Goal: Task Accomplishment & Management: Manage account settings

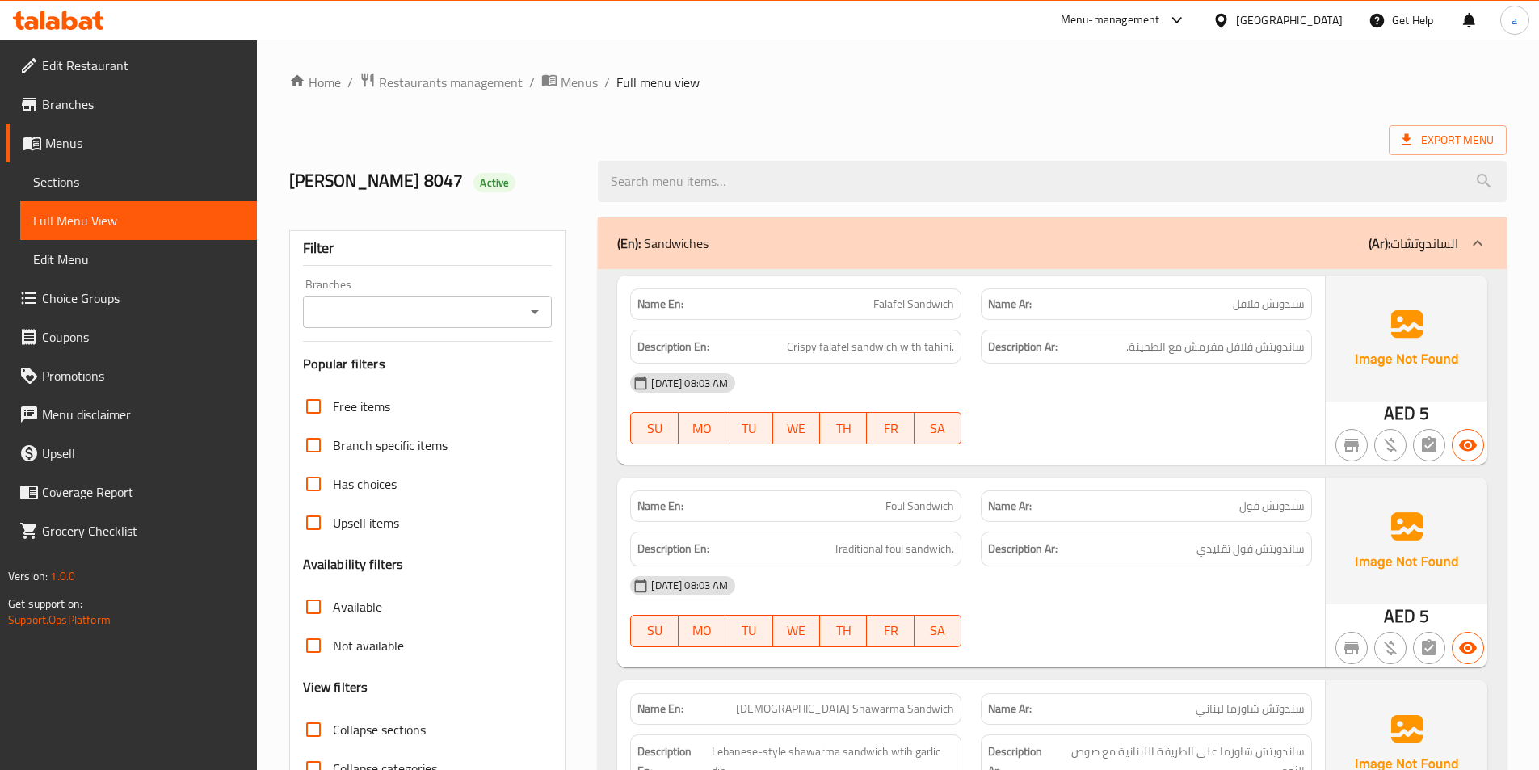
click at [97, 139] on span "Menus" at bounding box center [144, 142] width 199 height 19
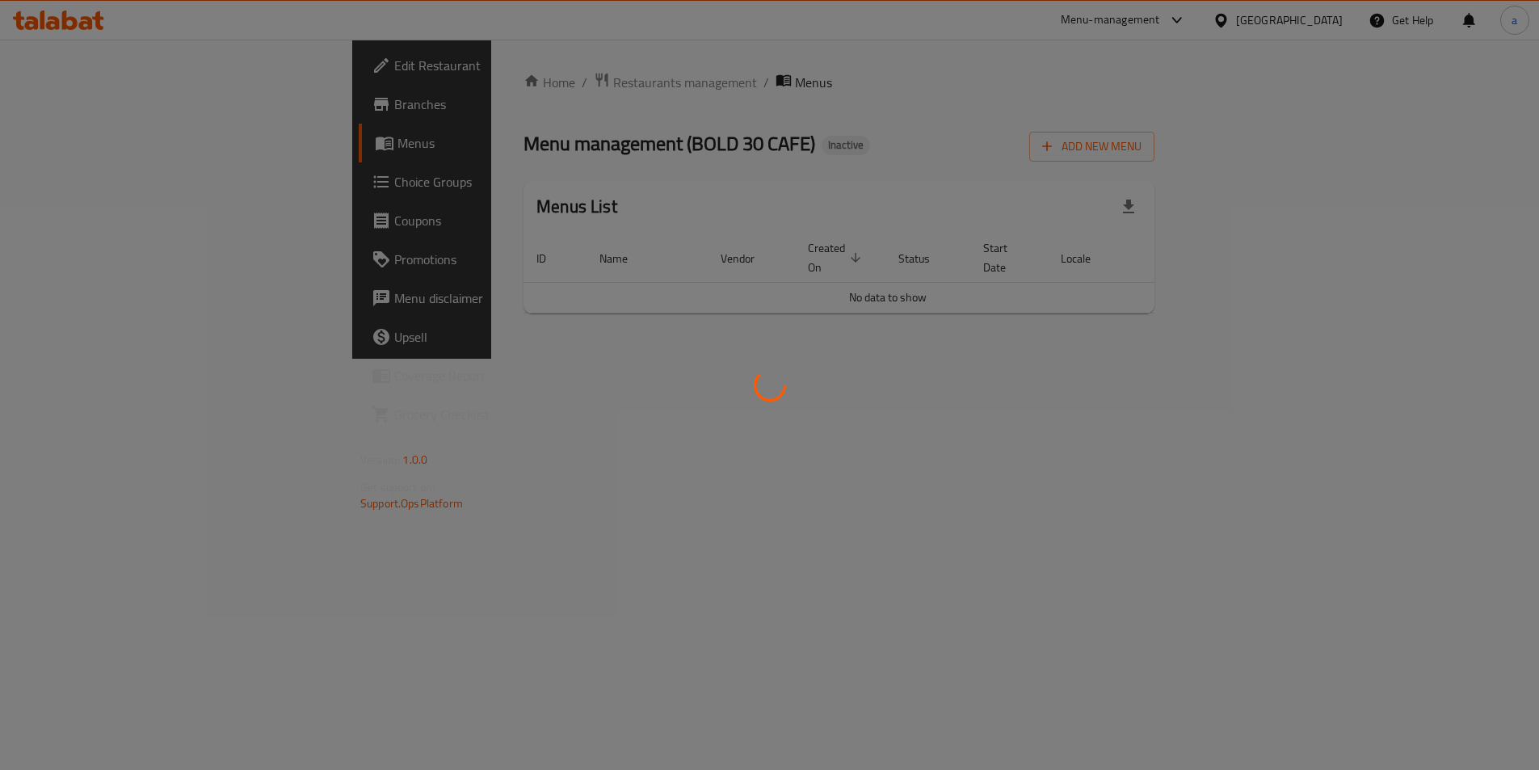
click at [97, 139] on div at bounding box center [769, 385] width 1539 height 770
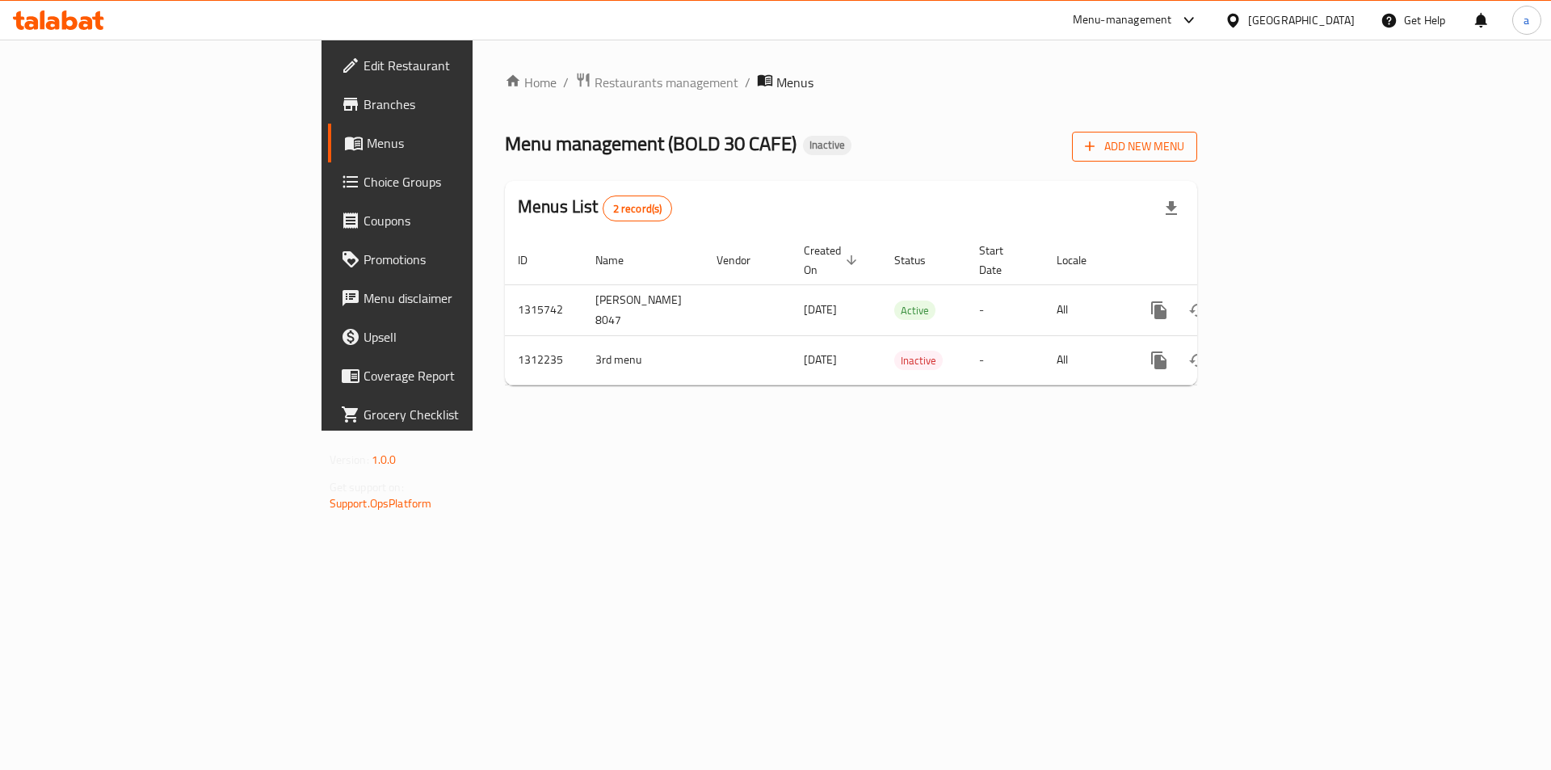
click at [1184, 142] on span "Add New Menu" at bounding box center [1134, 146] width 99 height 20
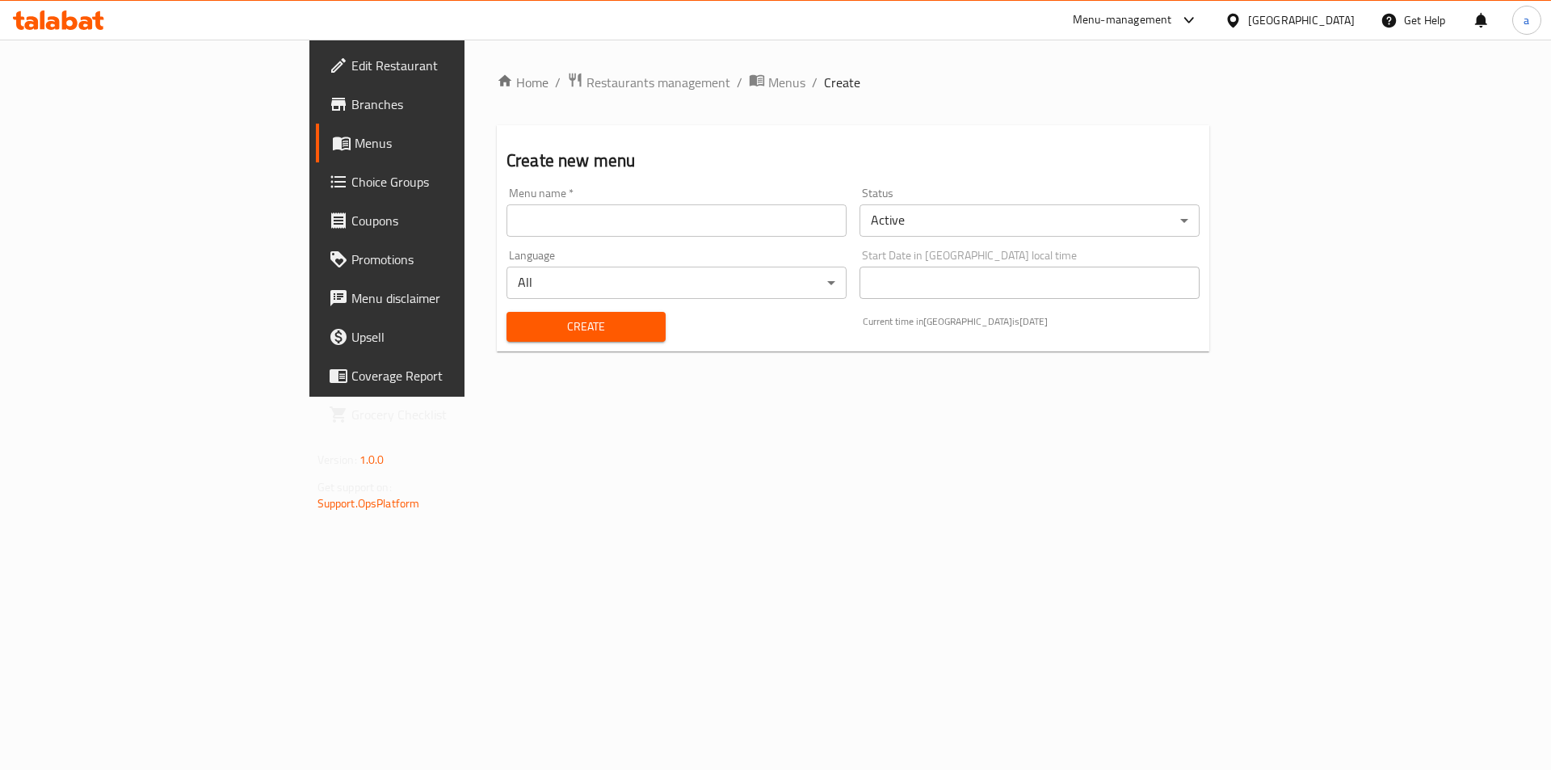
click at [506, 214] on input "text" at bounding box center [676, 220] width 340 height 32
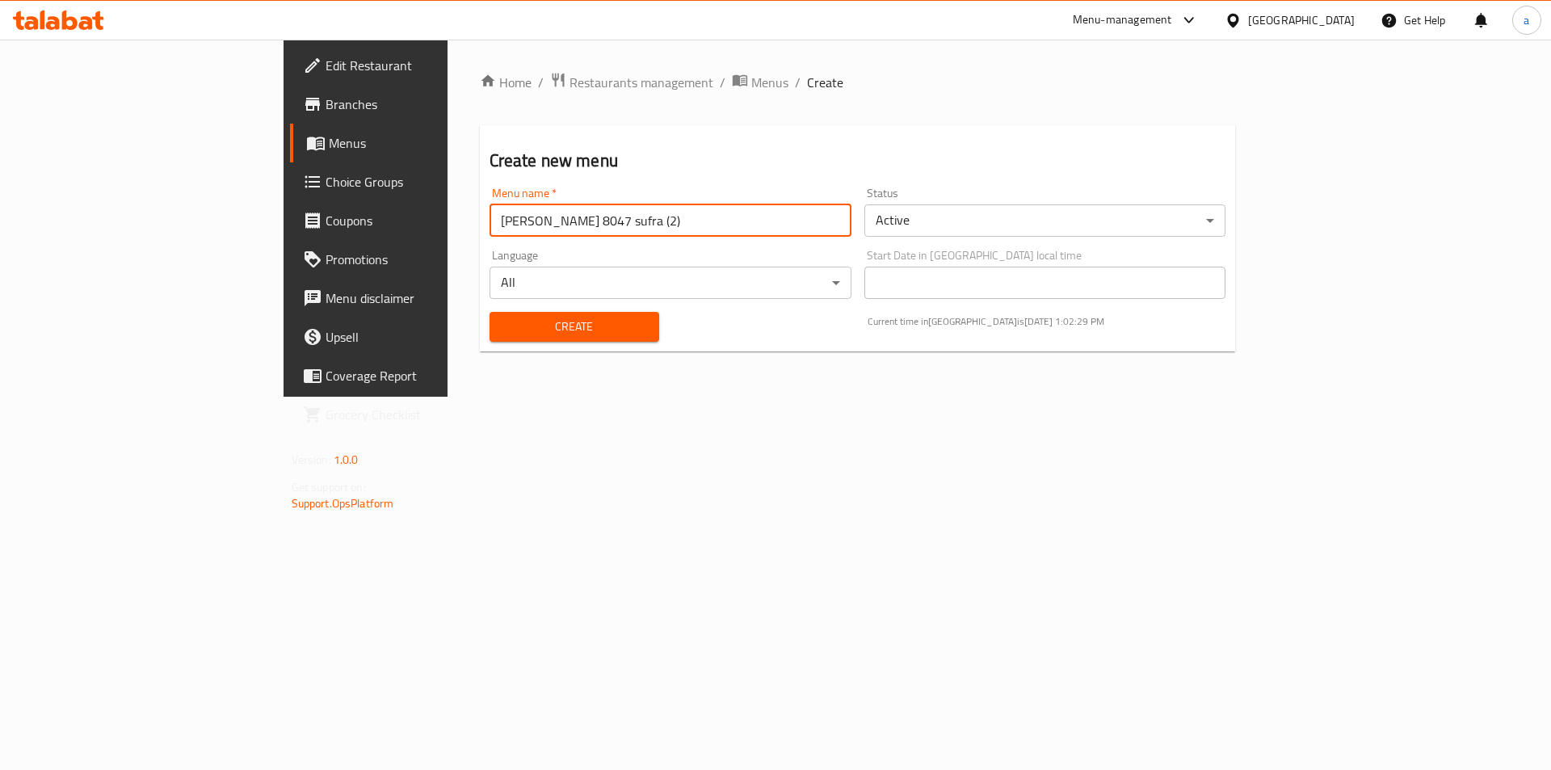
drag, startPoint x: 358, startPoint y: 225, endPoint x: 301, endPoint y: 225, distance: 56.5
click at [489, 225] on input "[PERSON_NAME] 8047 sufra (2)" at bounding box center [670, 220] width 362 height 32
drag, startPoint x: 381, startPoint y: 220, endPoint x: 351, endPoint y: 225, distance: 30.2
click at [489, 225] on input "HEFZY 8047 sufra (2)" at bounding box center [670, 220] width 362 height 32
click at [489, 228] on input "HEFZY sufra (2)" at bounding box center [670, 220] width 362 height 32
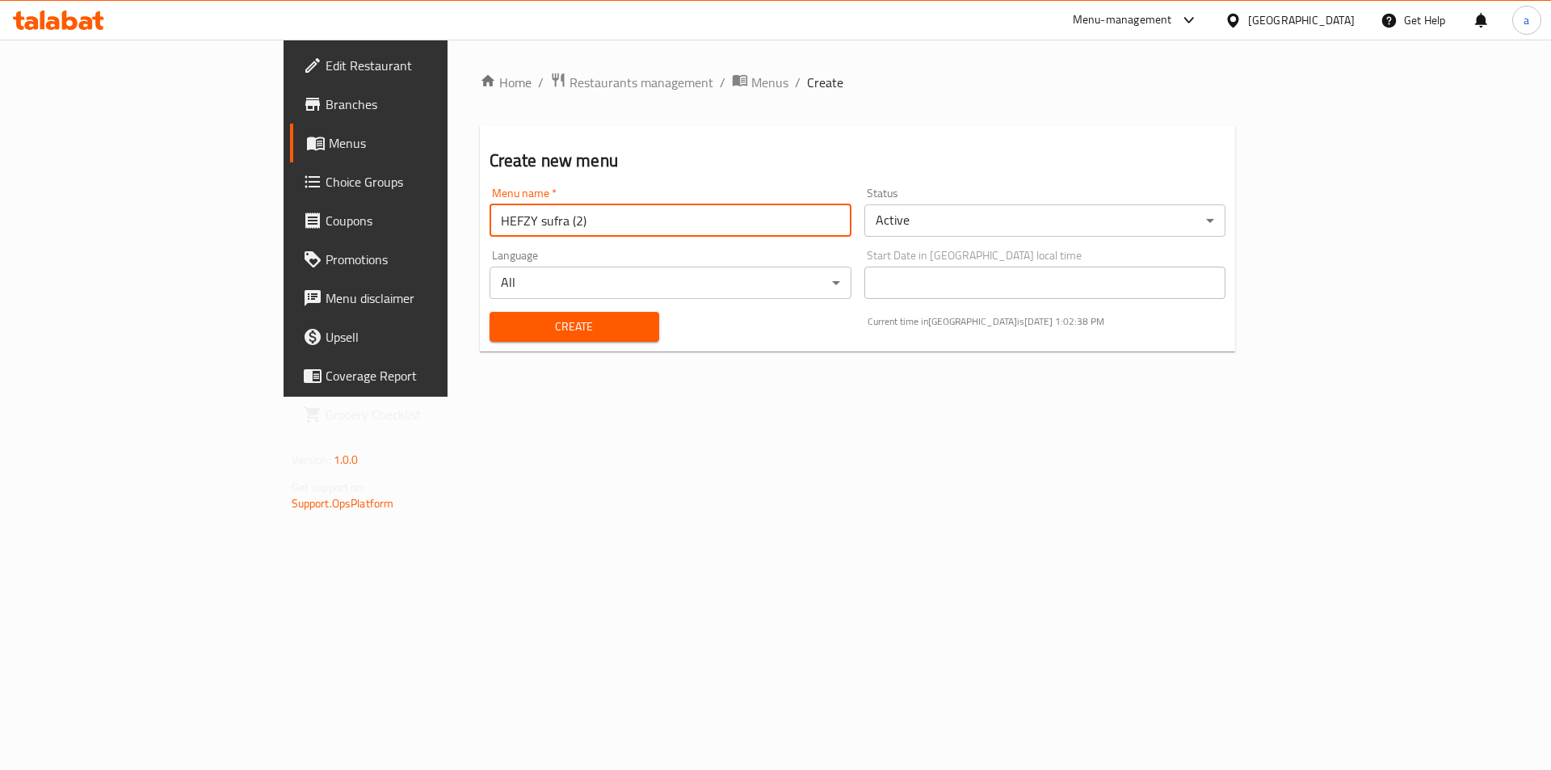
paste input "8047"
click at [489, 235] on input "8047 HEFZY sufra (2)" at bounding box center [670, 220] width 362 height 32
drag, startPoint x: 380, startPoint y: 226, endPoint x: 342, endPoint y: 230, distance: 38.2
click at [489, 230] on input "8047 HEFZY sufra (2)" at bounding box center [670, 220] width 362 height 32
click at [489, 216] on input "8047 sufra (2)" at bounding box center [670, 220] width 362 height 32
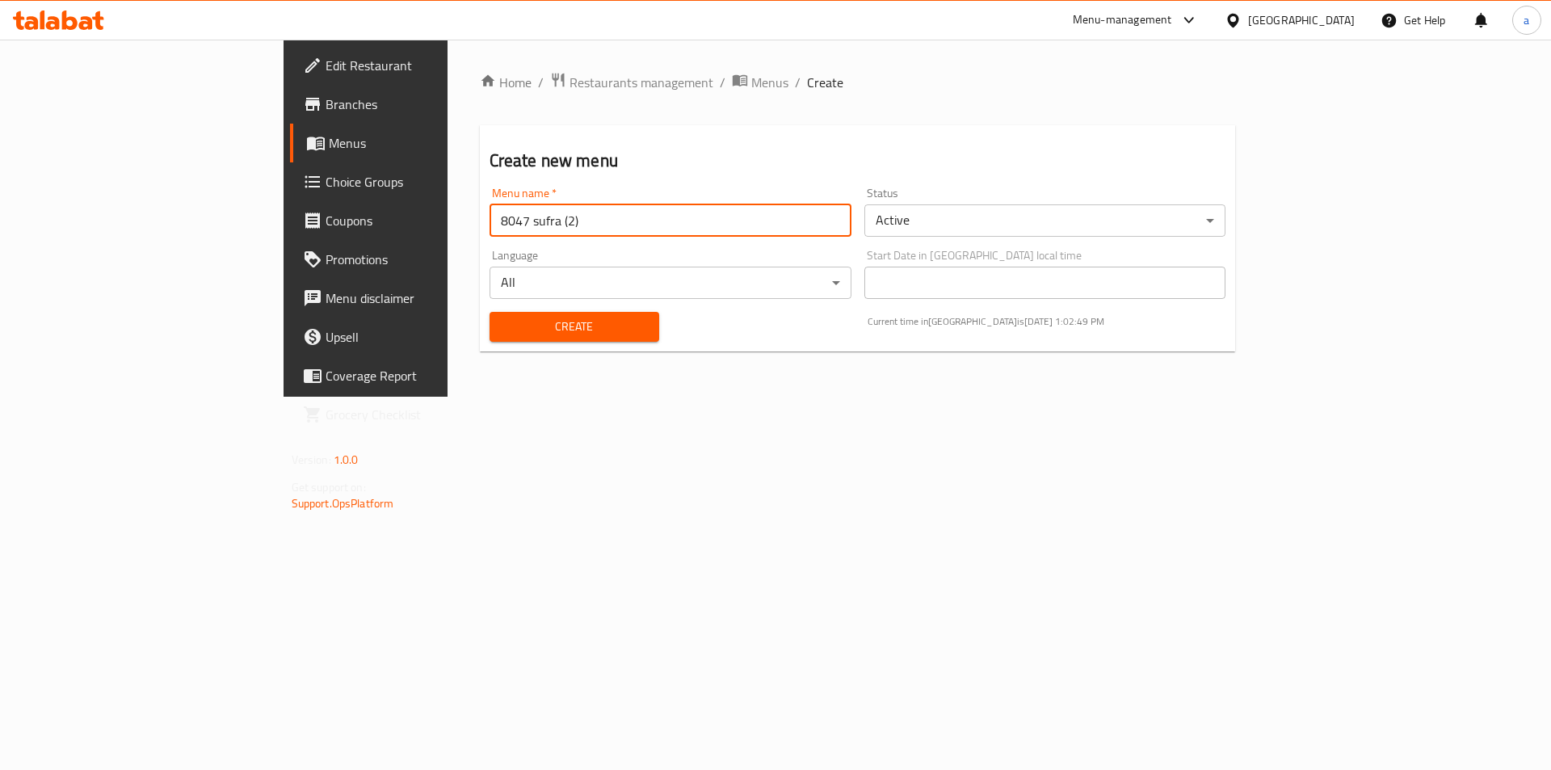
type input "8047 sufra (2)"
click at [502, 326] on span "Create" at bounding box center [574, 327] width 144 height 20
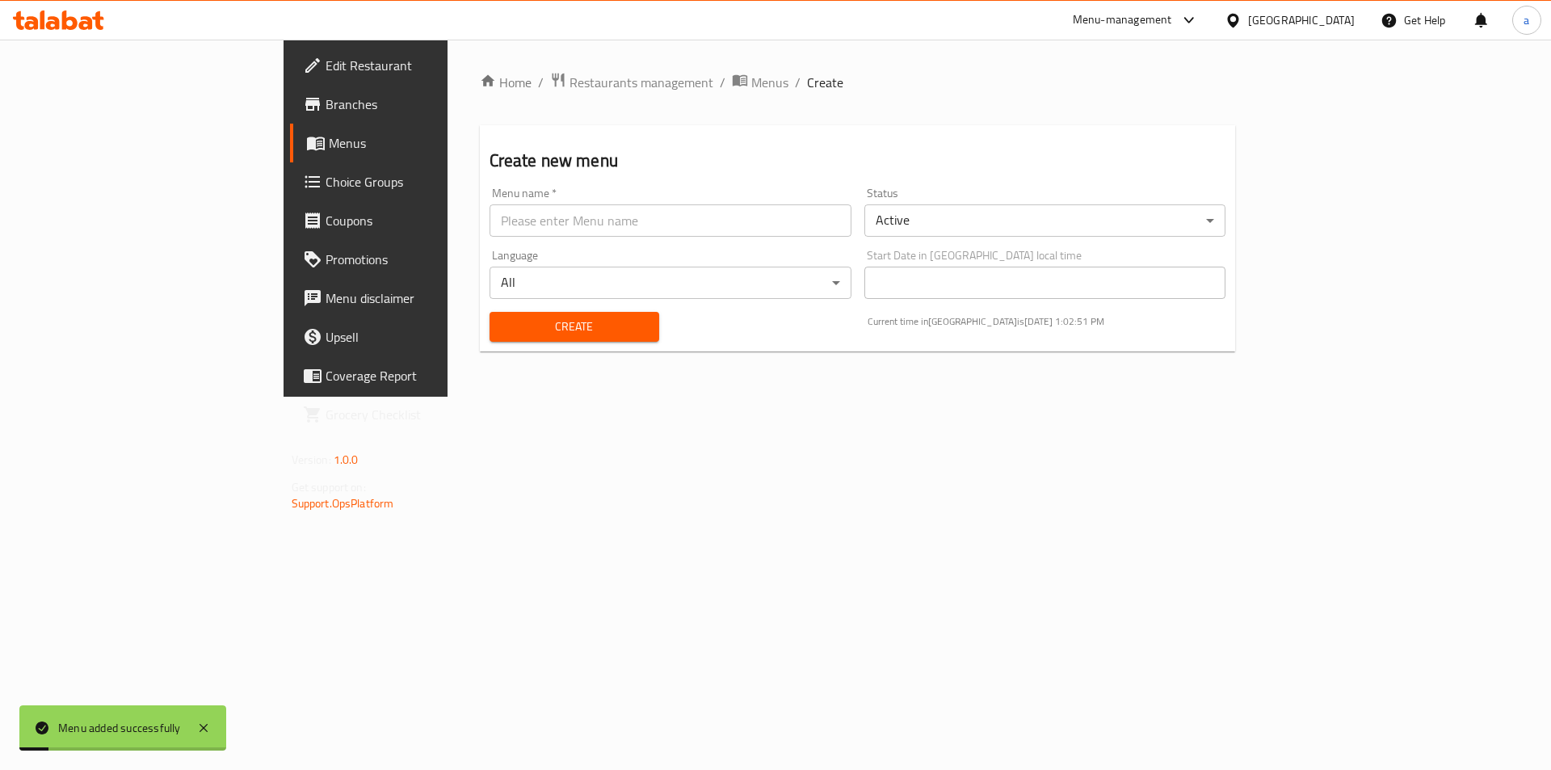
click at [329, 141] on span "Menus" at bounding box center [429, 142] width 201 height 19
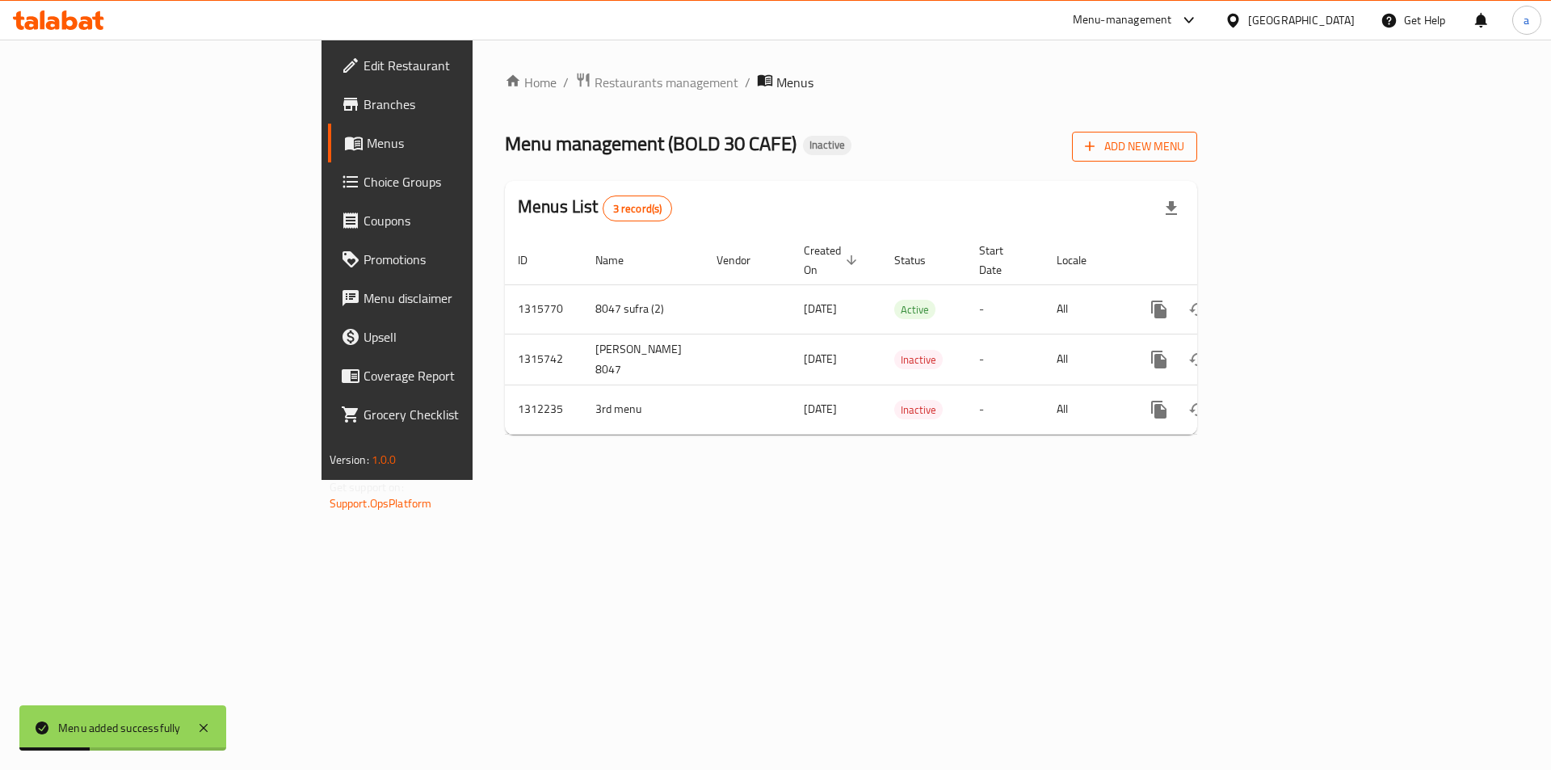
click at [1184, 140] on span "Add New Menu" at bounding box center [1134, 146] width 99 height 20
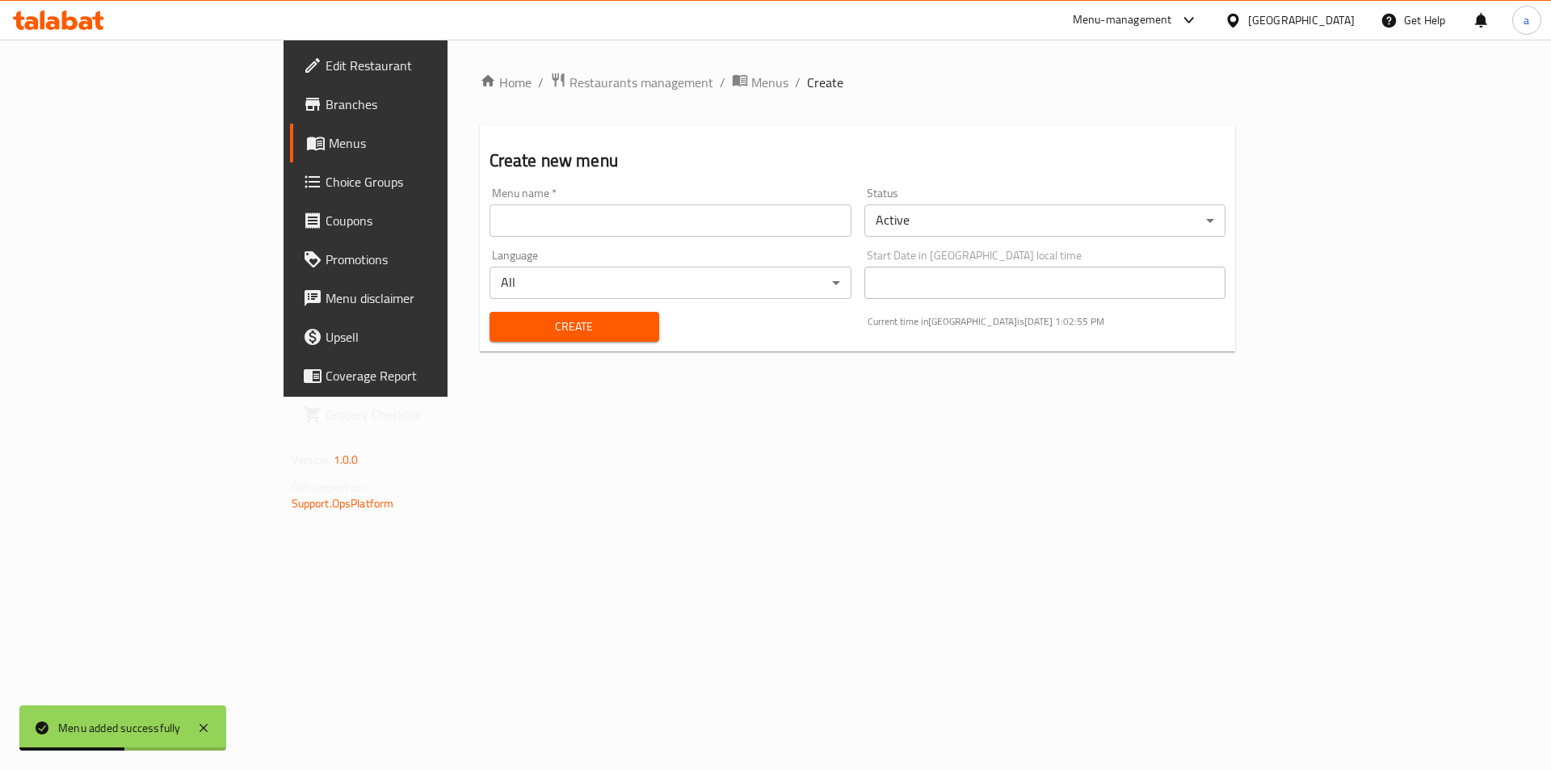
click at [329, 142] on span "Menus" at bounding box center [429, 142] width 201 height 19
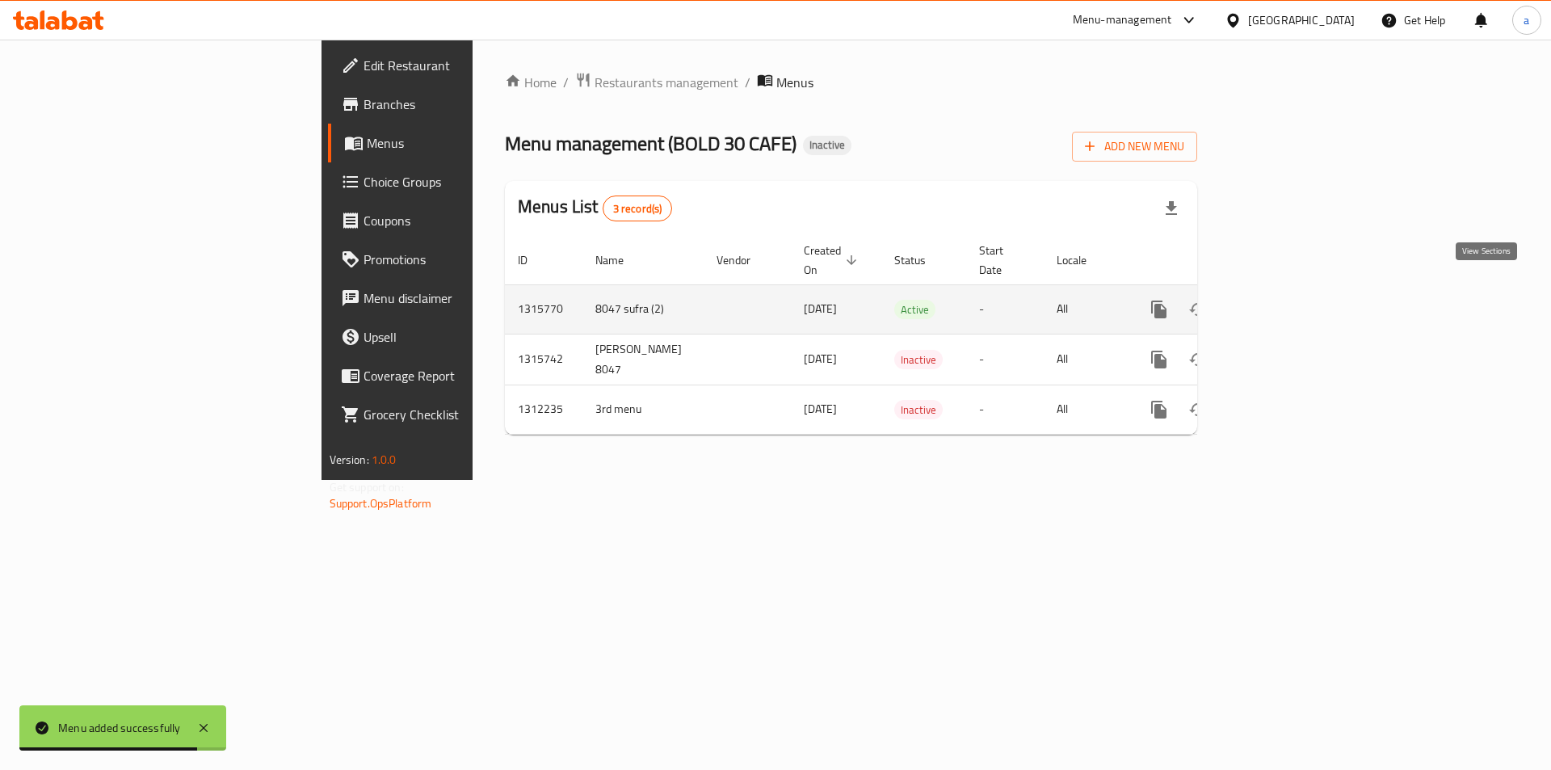
click at [1285, 300] on icon "enhanced table" at bounding box center [1275, 309] width 19 height 19
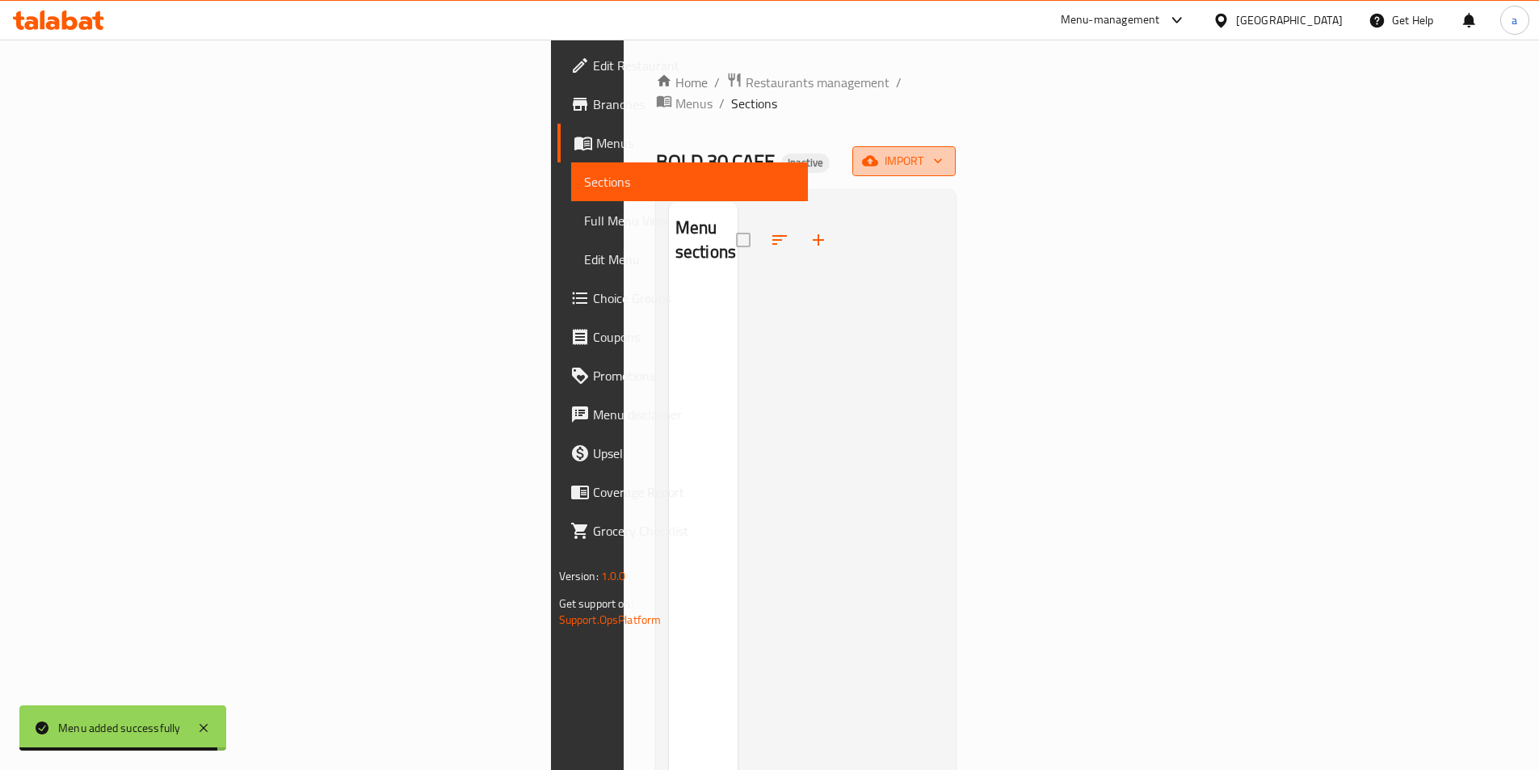
click at [943, 151] on span "import" at bounding box center [904, 161] width 78 height 20
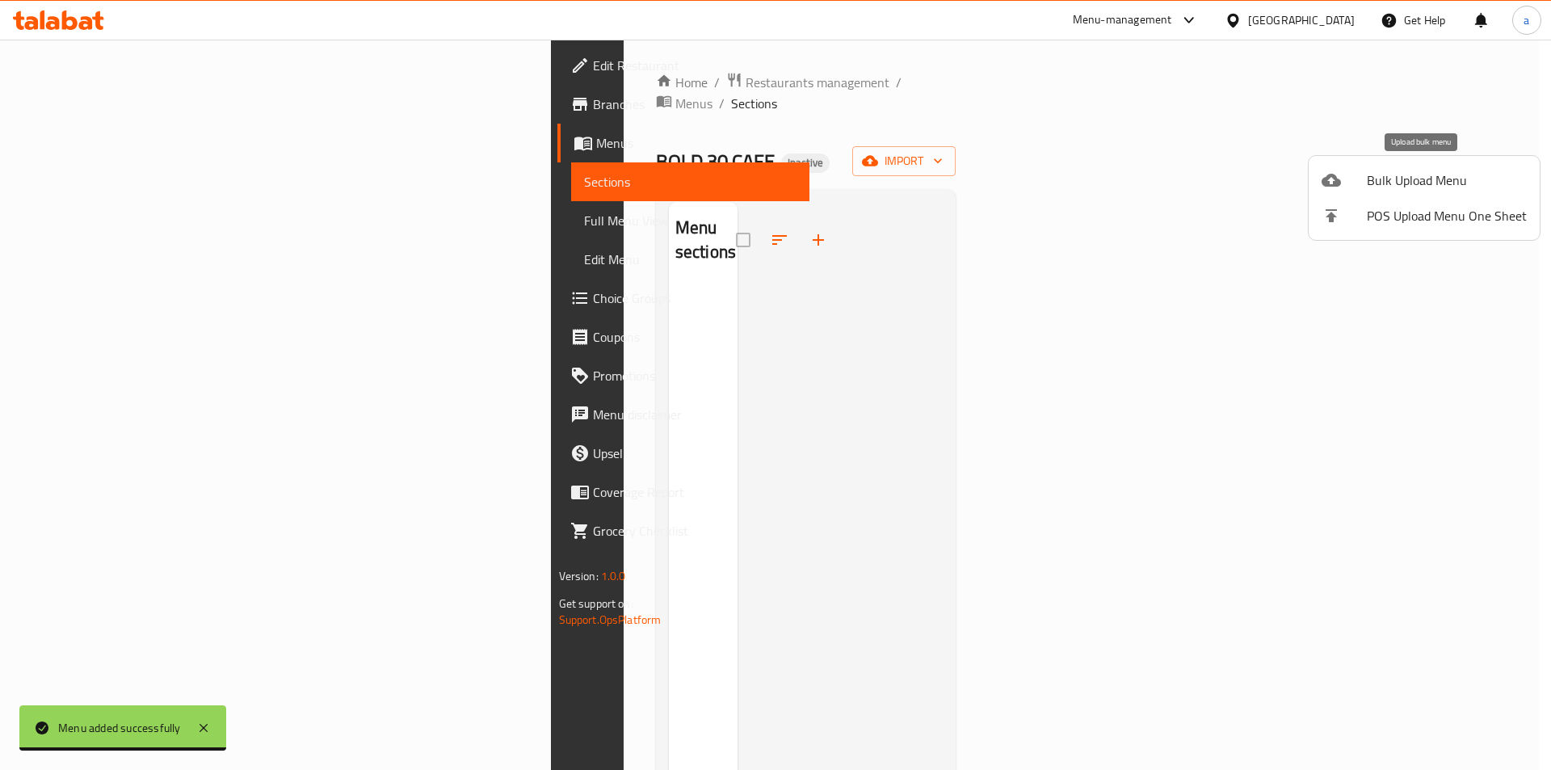
click at [1372, 179] on span "Bulk Upload Menu" at bounding box center [1447, 179] width 160 height 19
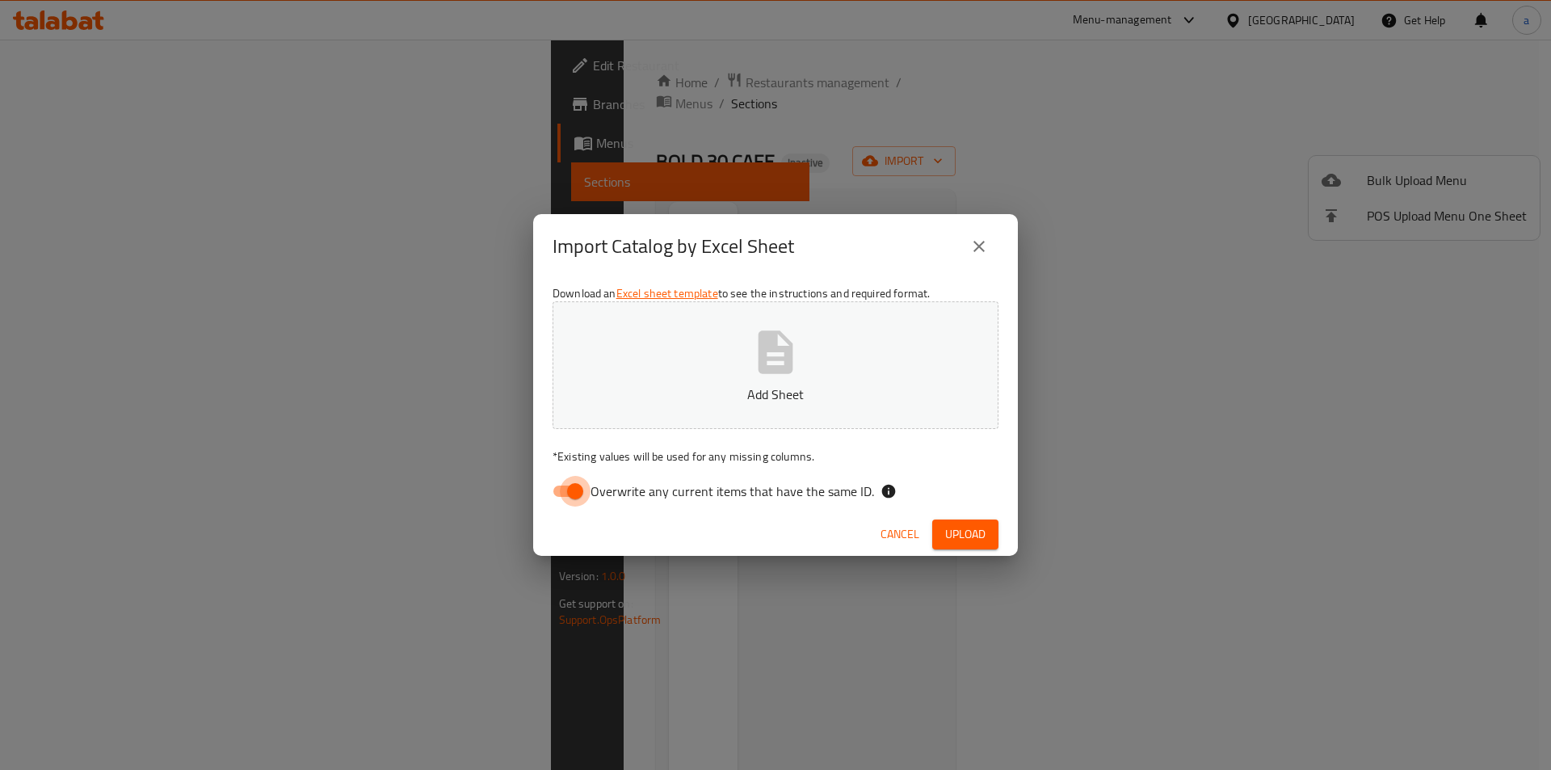
click at [573, 490] on input "Overwrite any current items that have the same ID." at bounding box center [575, 491] width 92 height 31
checkbox input "false"
click at [971, 526] on span "Upload" at bounding box center [965, 534] width 40 height 20
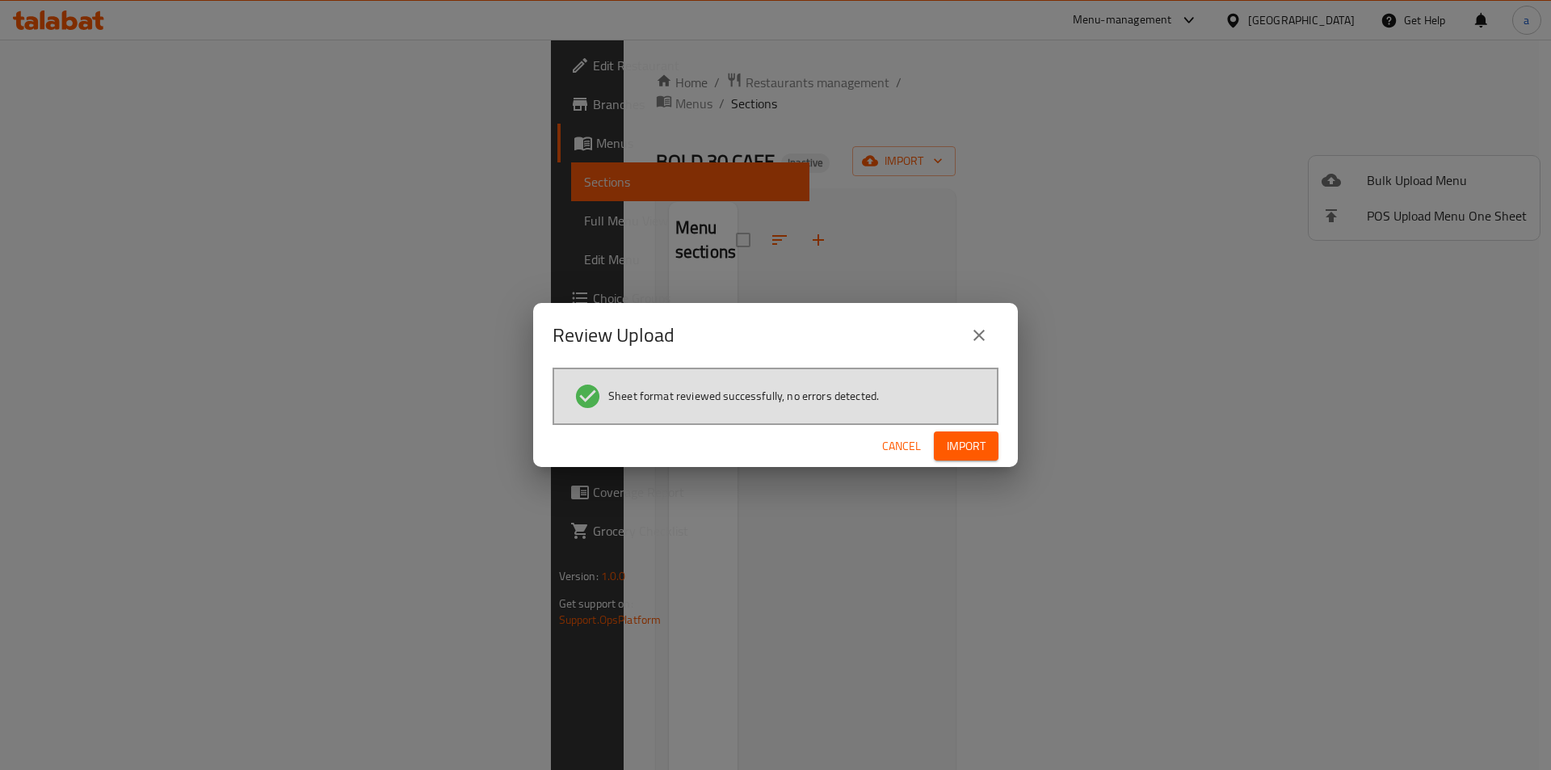
click at [964, 448] on span "Import" at bounding box center [966, 446] width 39 height 20
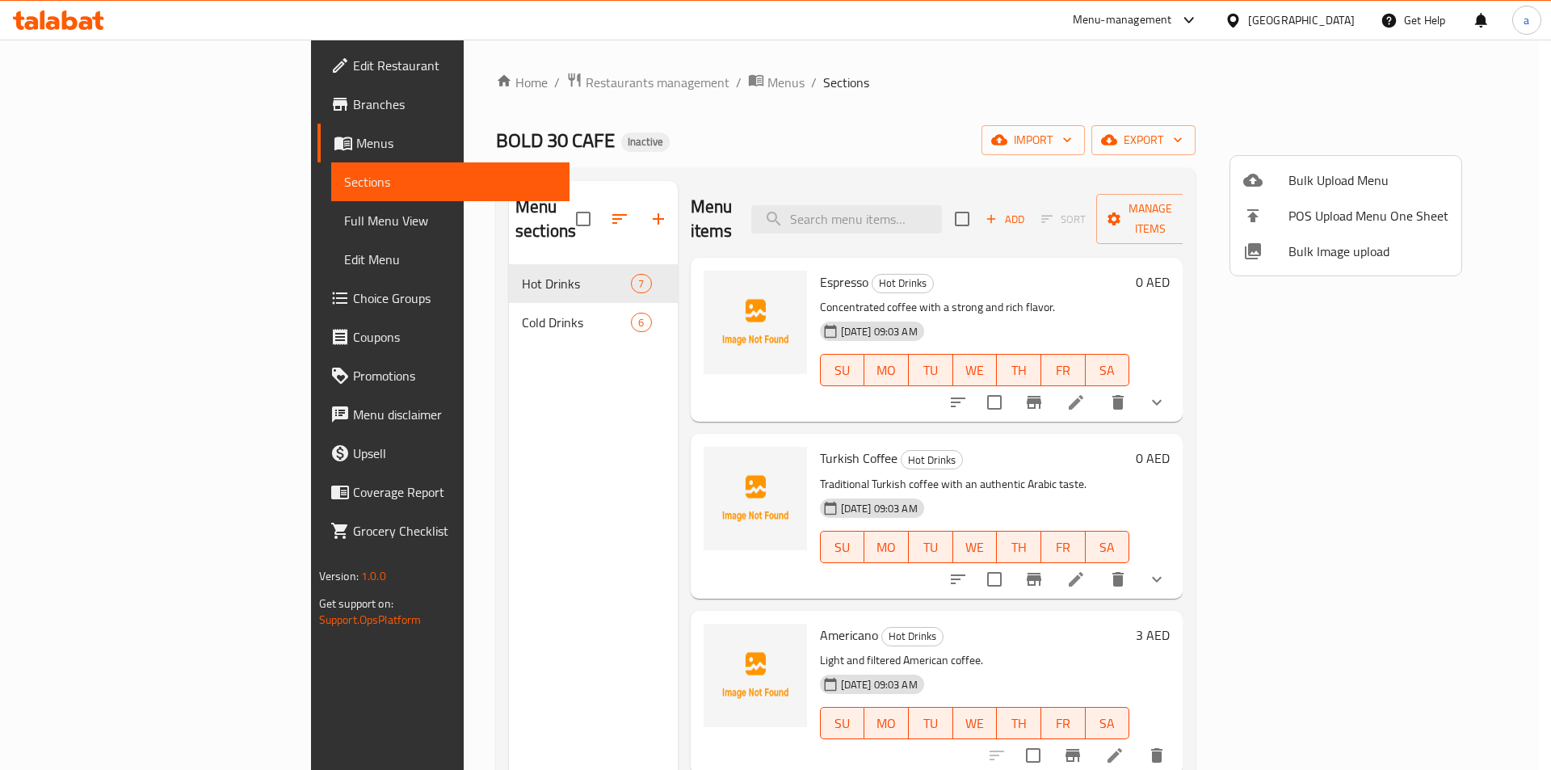
click at [123, 216] on div at bounding box center [775, 385] width 1551 height 770
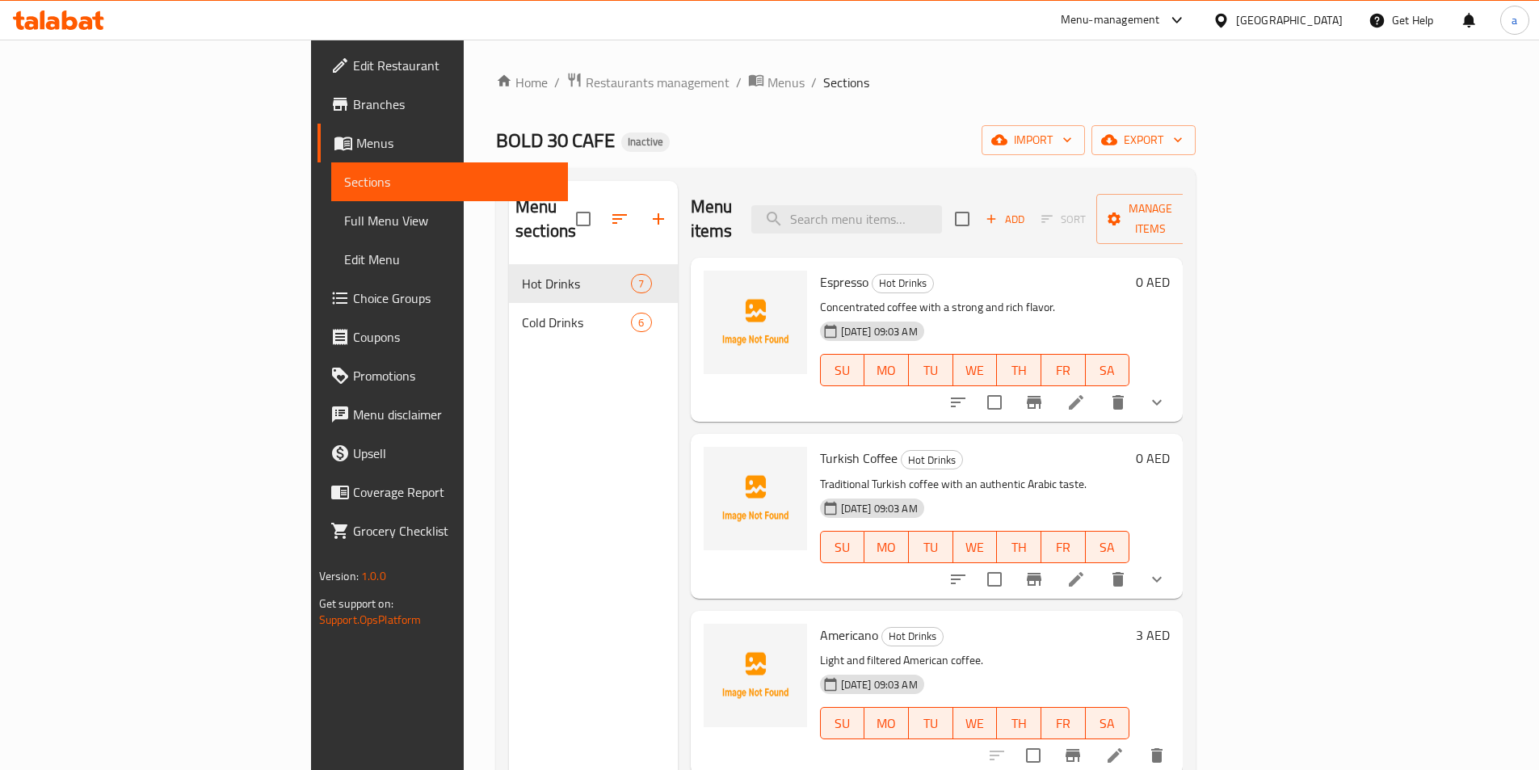
click at [344, 217] on span "Full Menu View" at bounding box center [449, 220] width 211 height 19
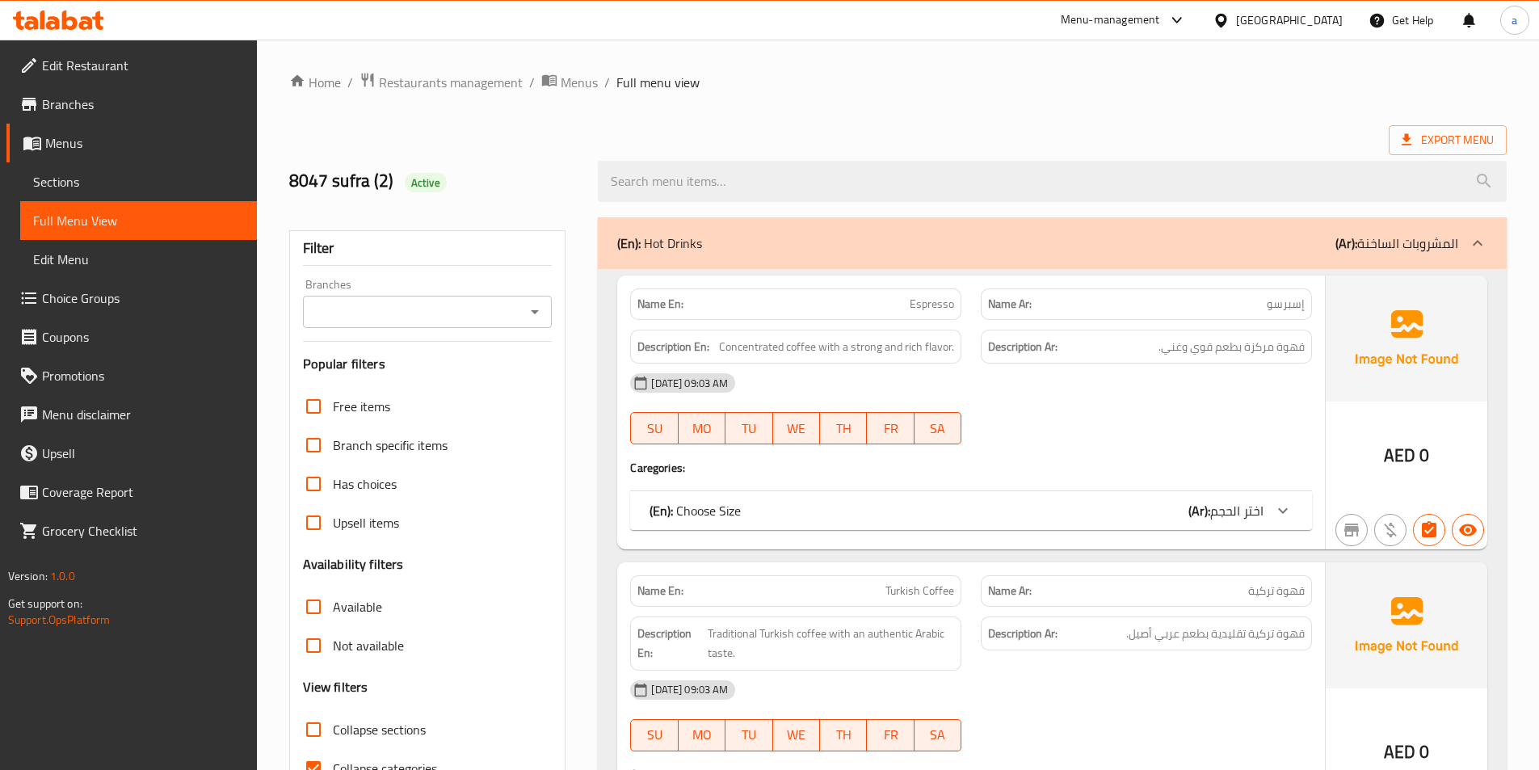
scroll to position [404, 0]
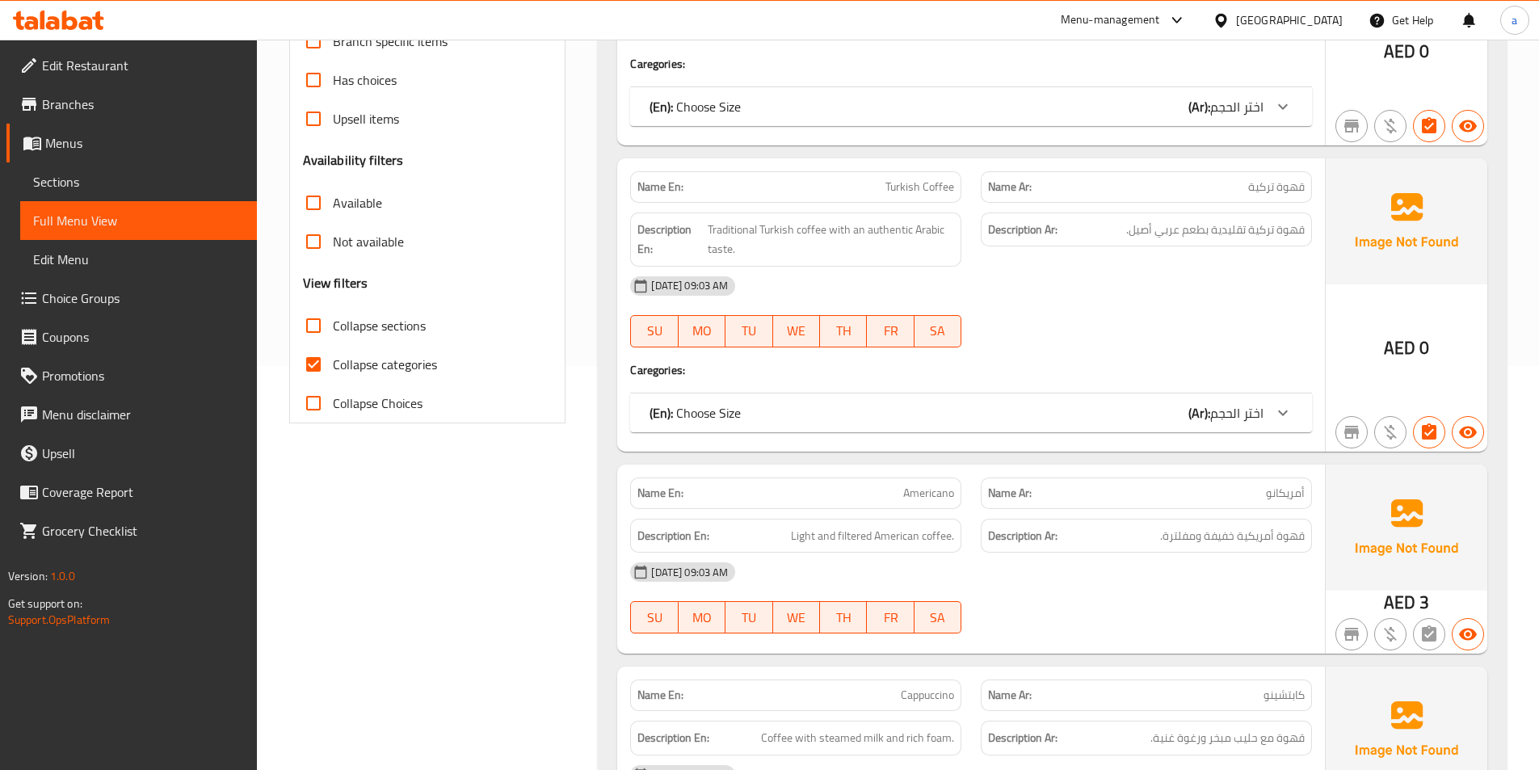
click at [321, 362] on input "Collapse categories" at bounding box center [313, 364] width 39 height 39
checkbox input "false"
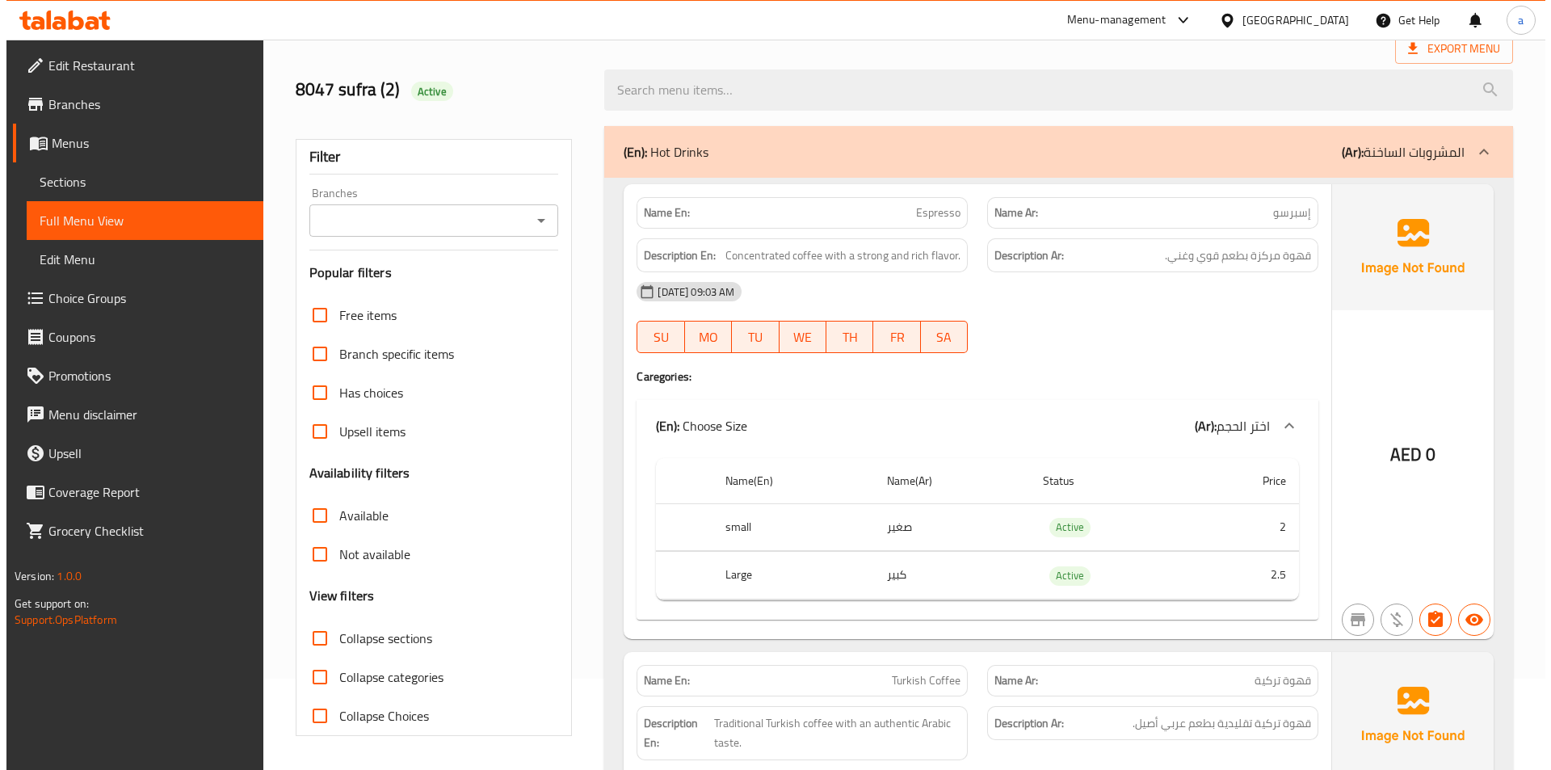
scroll to position [0, 0]
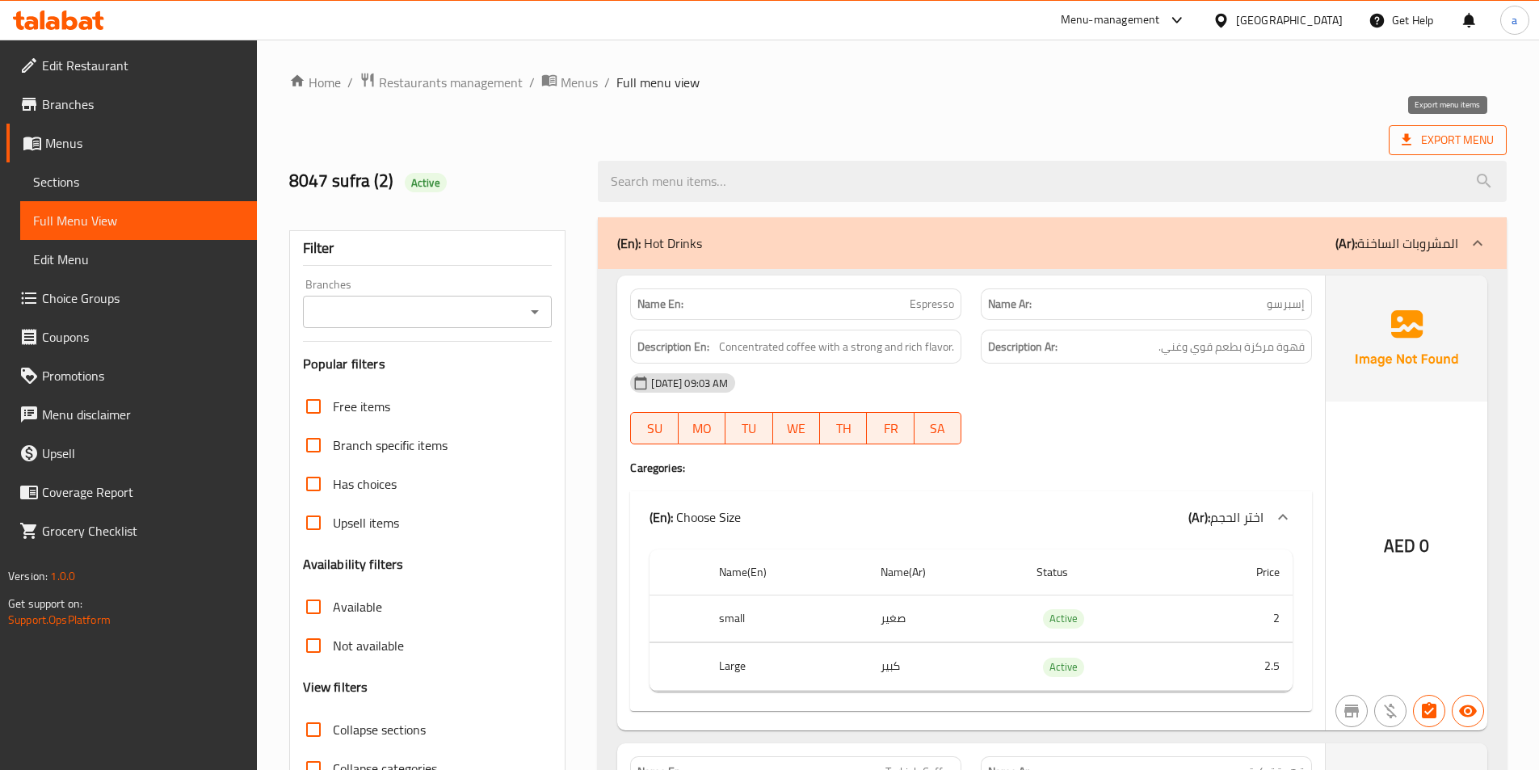
click at [1440, 135] on span "Export Menu" at bounding box center [1447, 140] width 92 height 20
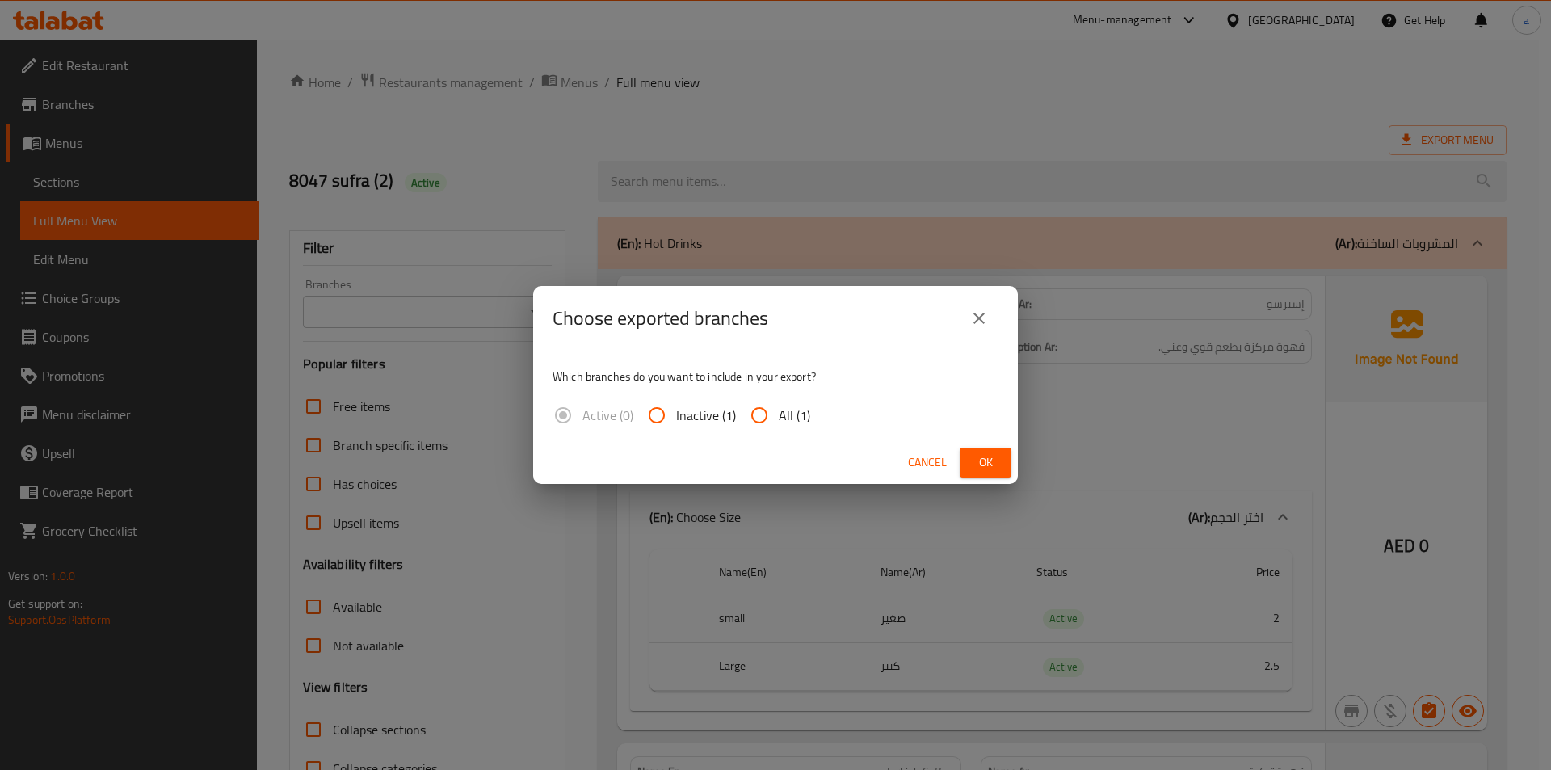
click at [762, 418] on input "All (1)" at bounding box center [759, 415] width 39 height 39
radio input "true"
click at [993, 468] on span "Ok" at bounding box center [985, 462] width 26 height 20
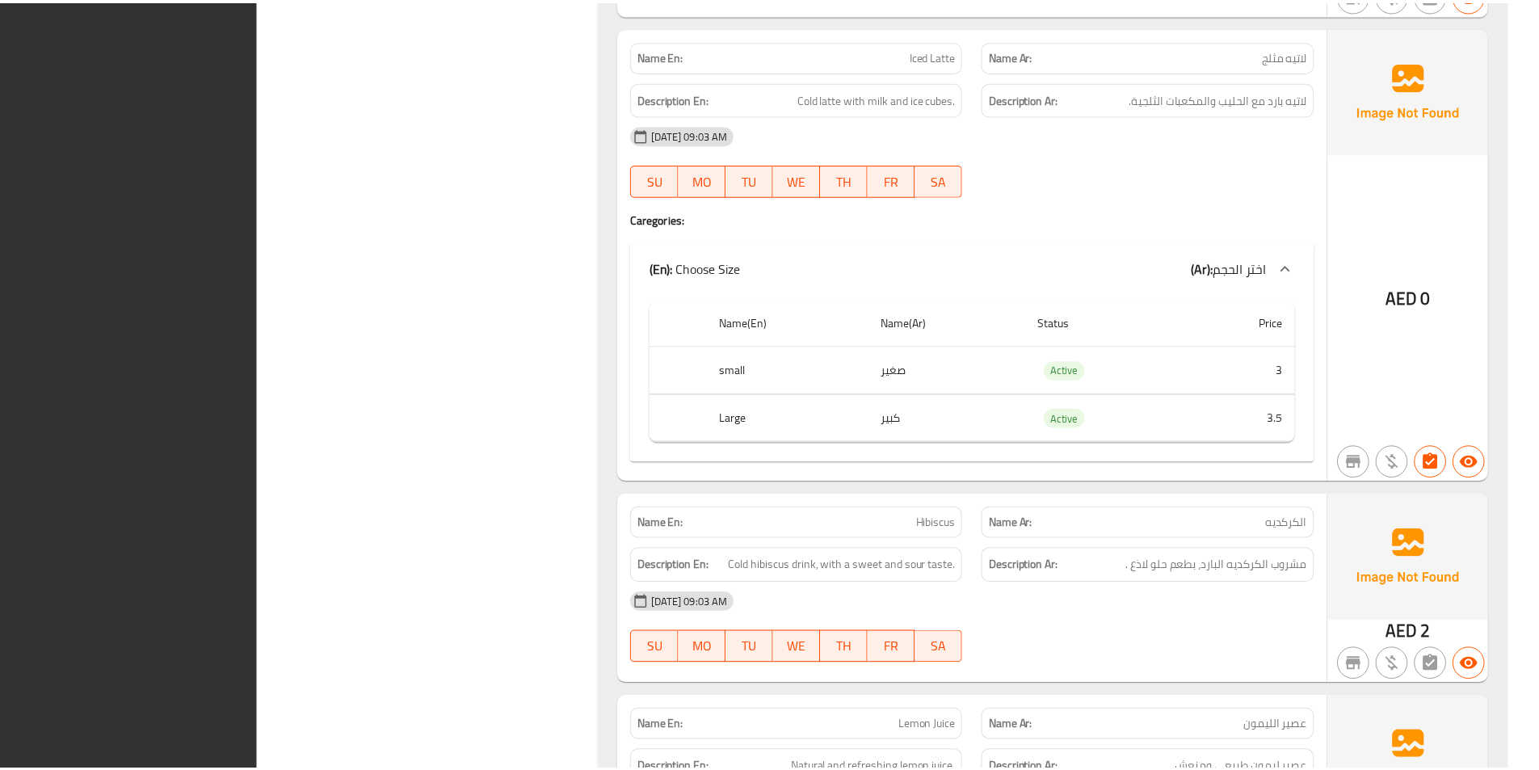
scroll to position [3622, 0]
